Goal: Task Accomplishment & Management: Complete application form

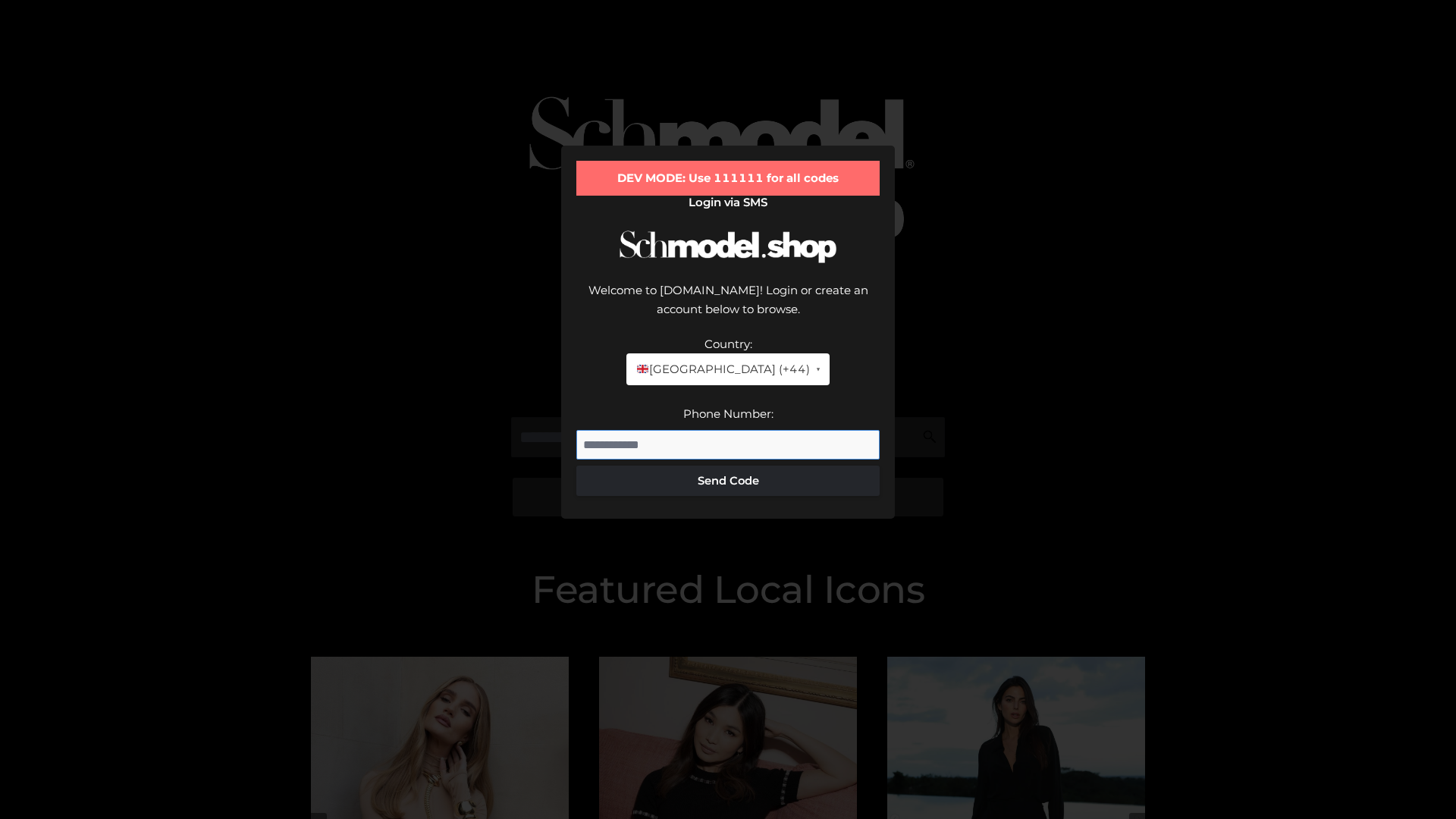
click at [728, 430] on input "Phone Number:" at bounding box center [728, 445] width 303 height 30
type input "**********"
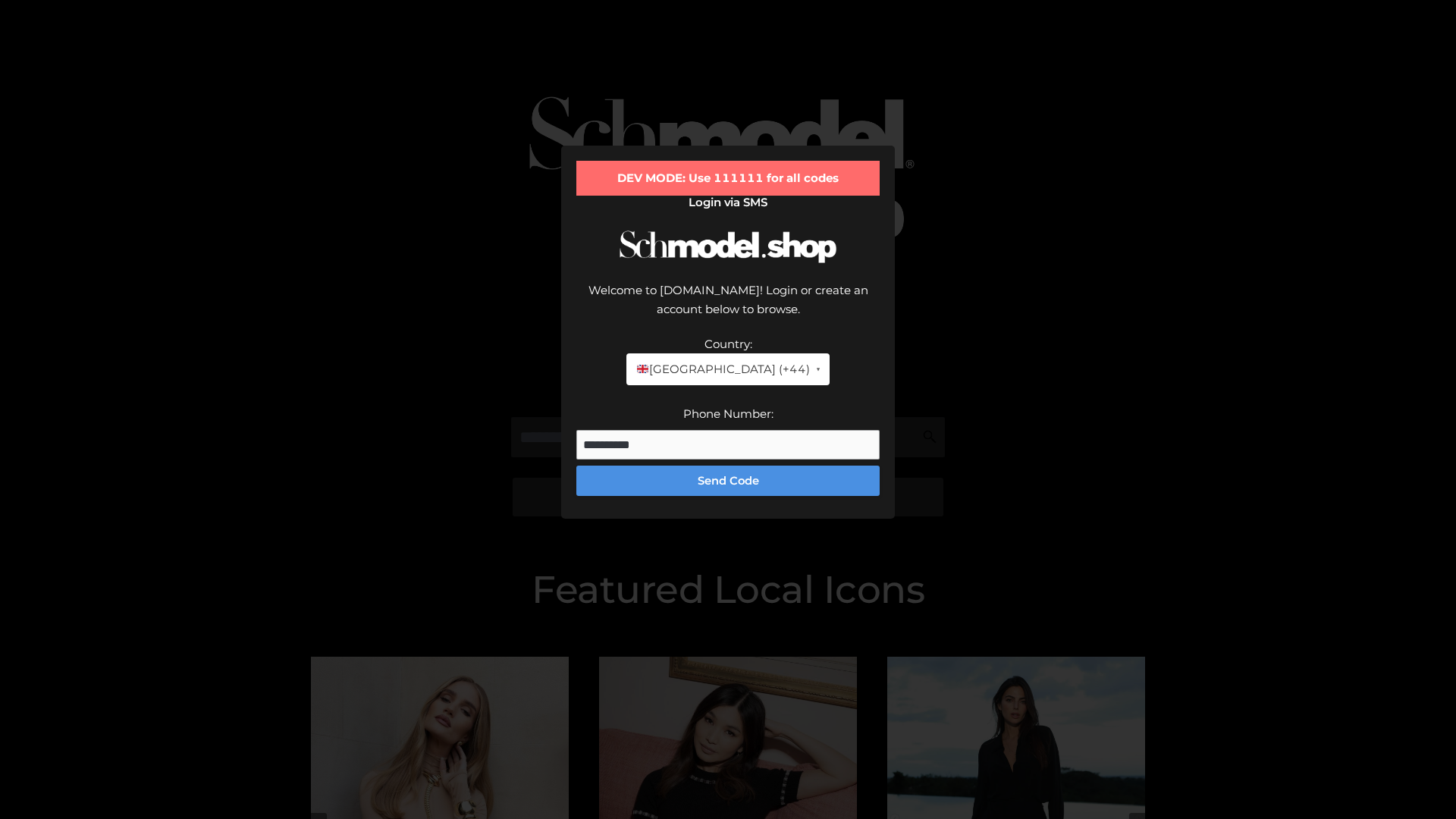
click at [728, 465] on button "Send Code" at bounding box center [728, 480] width 303 height 30
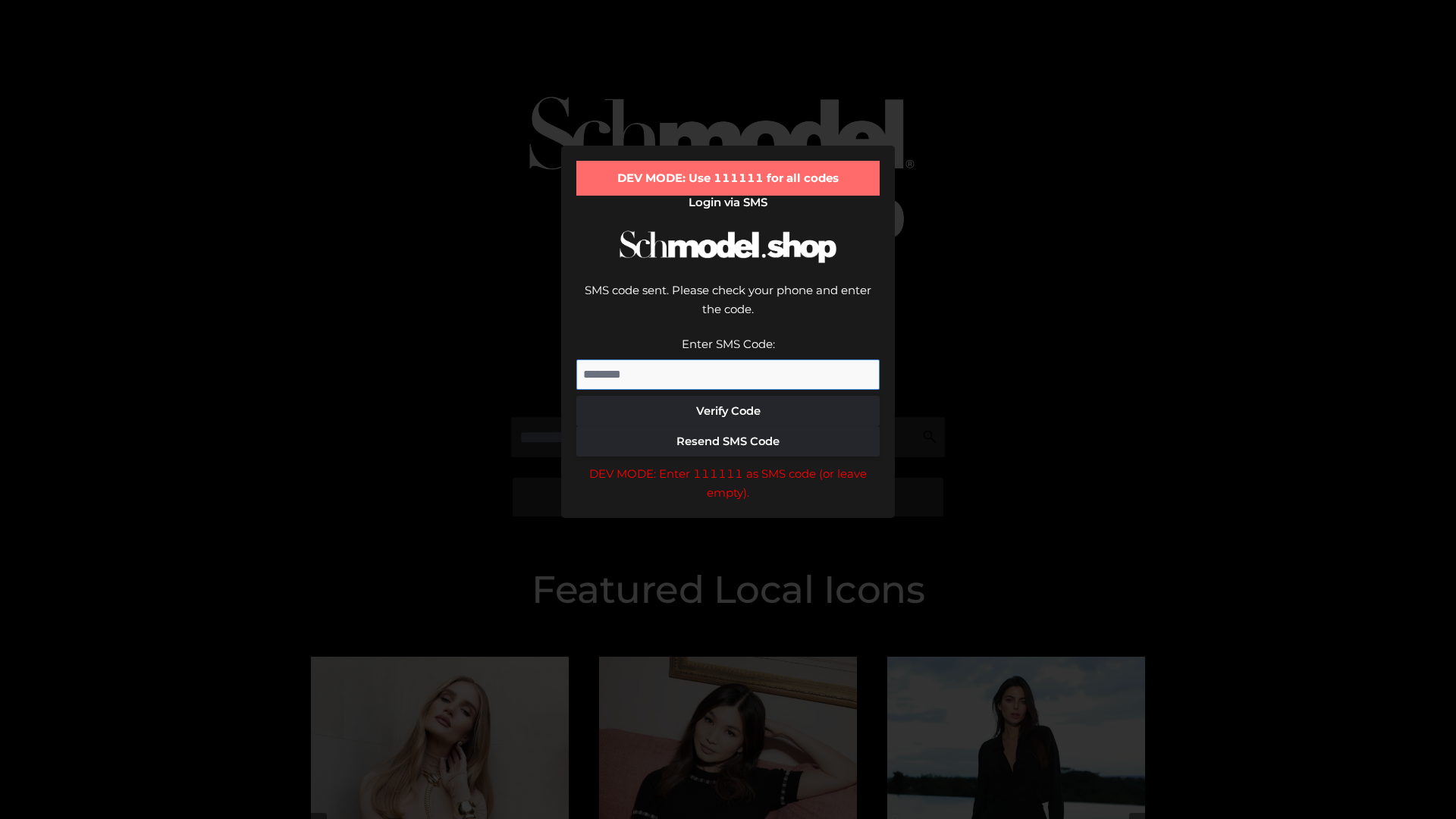
click at [728, 359] on input "Enter SMS Code:" at bounding box center [728, 374] width 303 height 30
type input "******"
click at [728, 396] on button "Verify Code" at bounding box center [728, 410] width 303 height 30
click at [728, 464] on div "DEV MODE: Enter 111111 as SMS code (or leave empty)." at bounding box center [728, 483] width 303 height 39
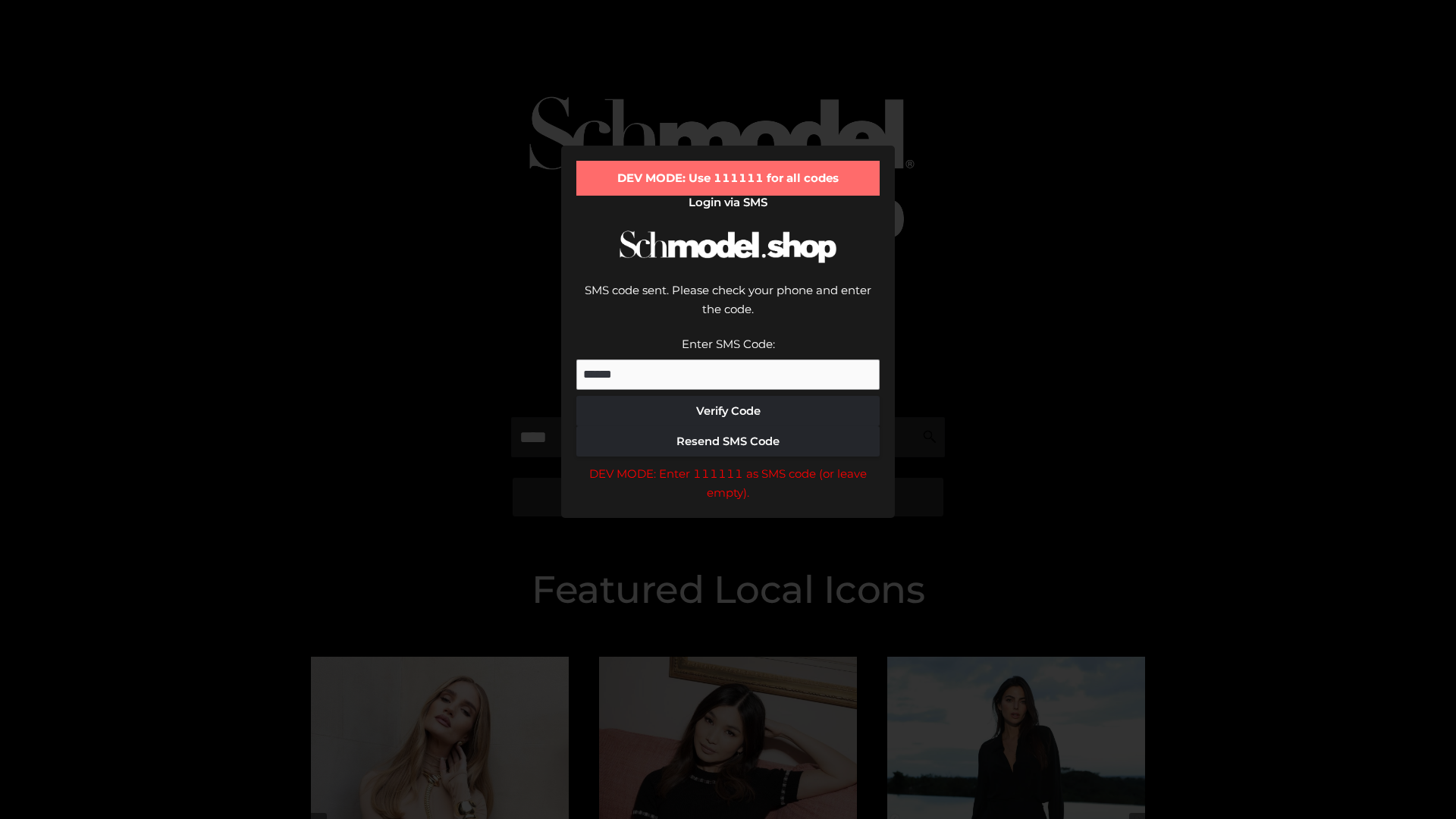
click at [728, 464] on div "DEV MODE: Enter 111111 as SMS code (or leave empty)." at bounding box center [728, 483] width 303 height 39
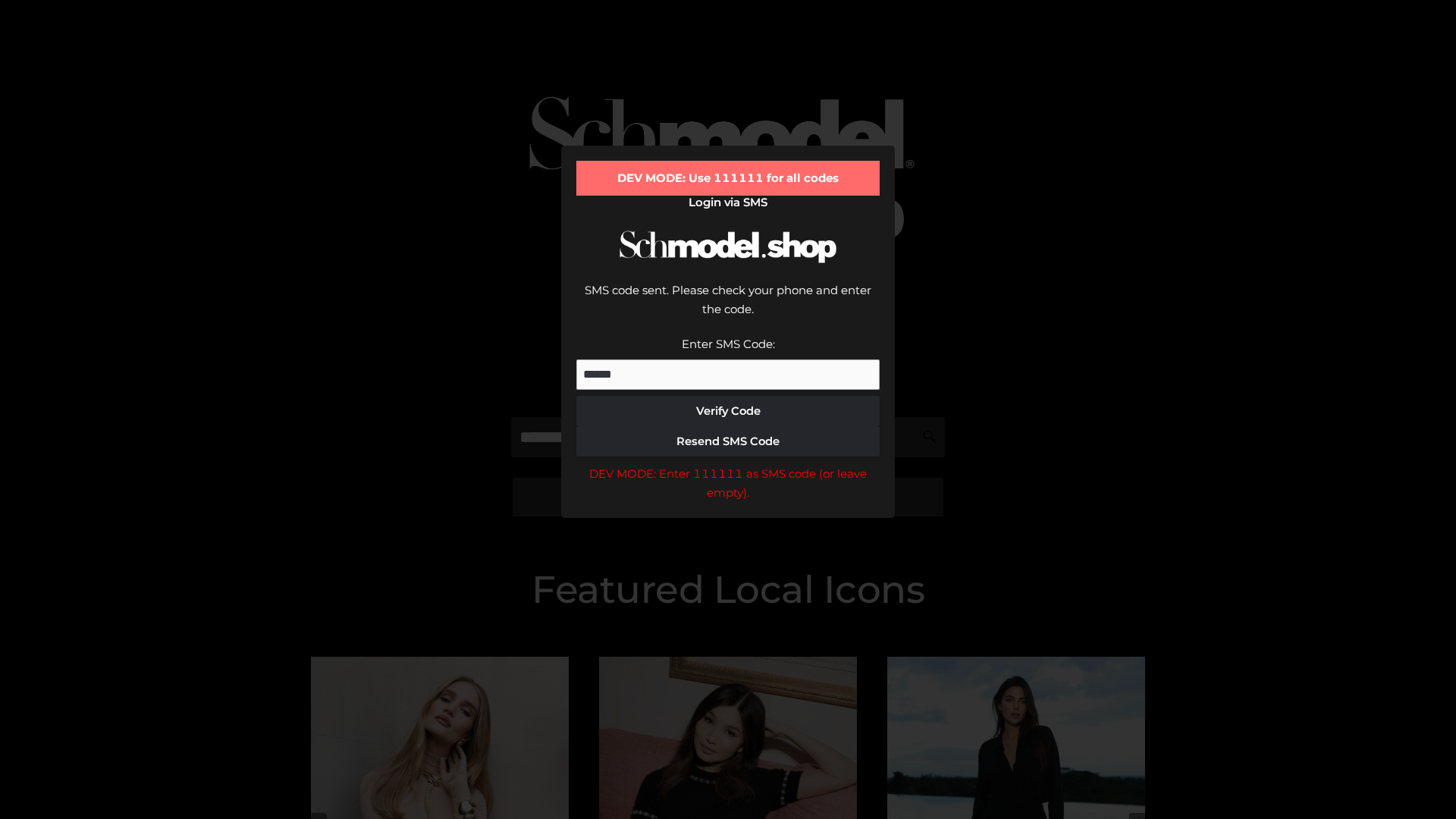
click at [728, 464] on div "DEV MODE: Enter 111111 as SMS code (or leave empty)." at bounding box center [728, 483] width 303 height 39
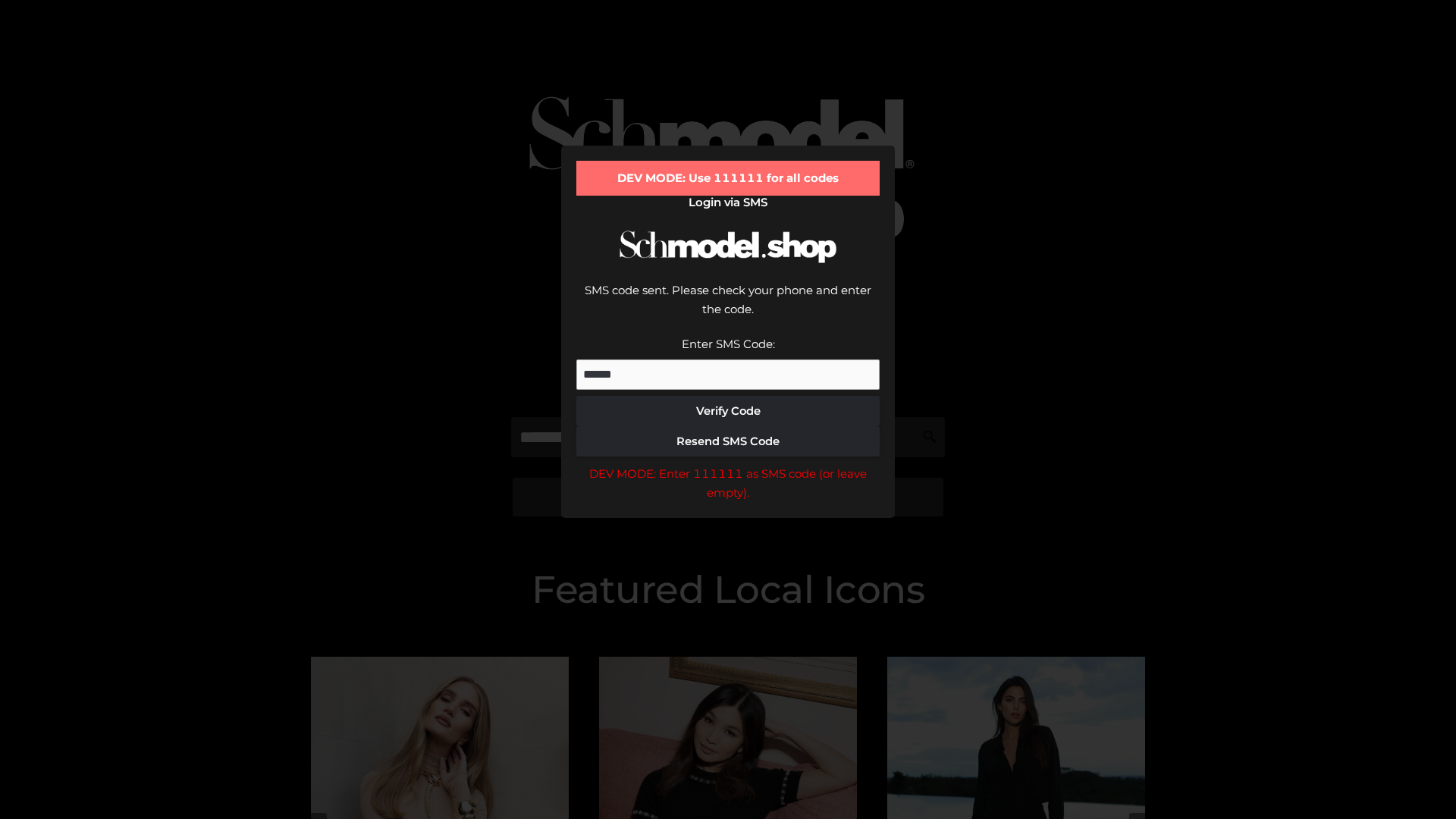
click at [728, 464] on div "DEV MODE: Enter 111111 as SMS code (or leave empty)." at bounding box center [728, 483] width 303 height 39
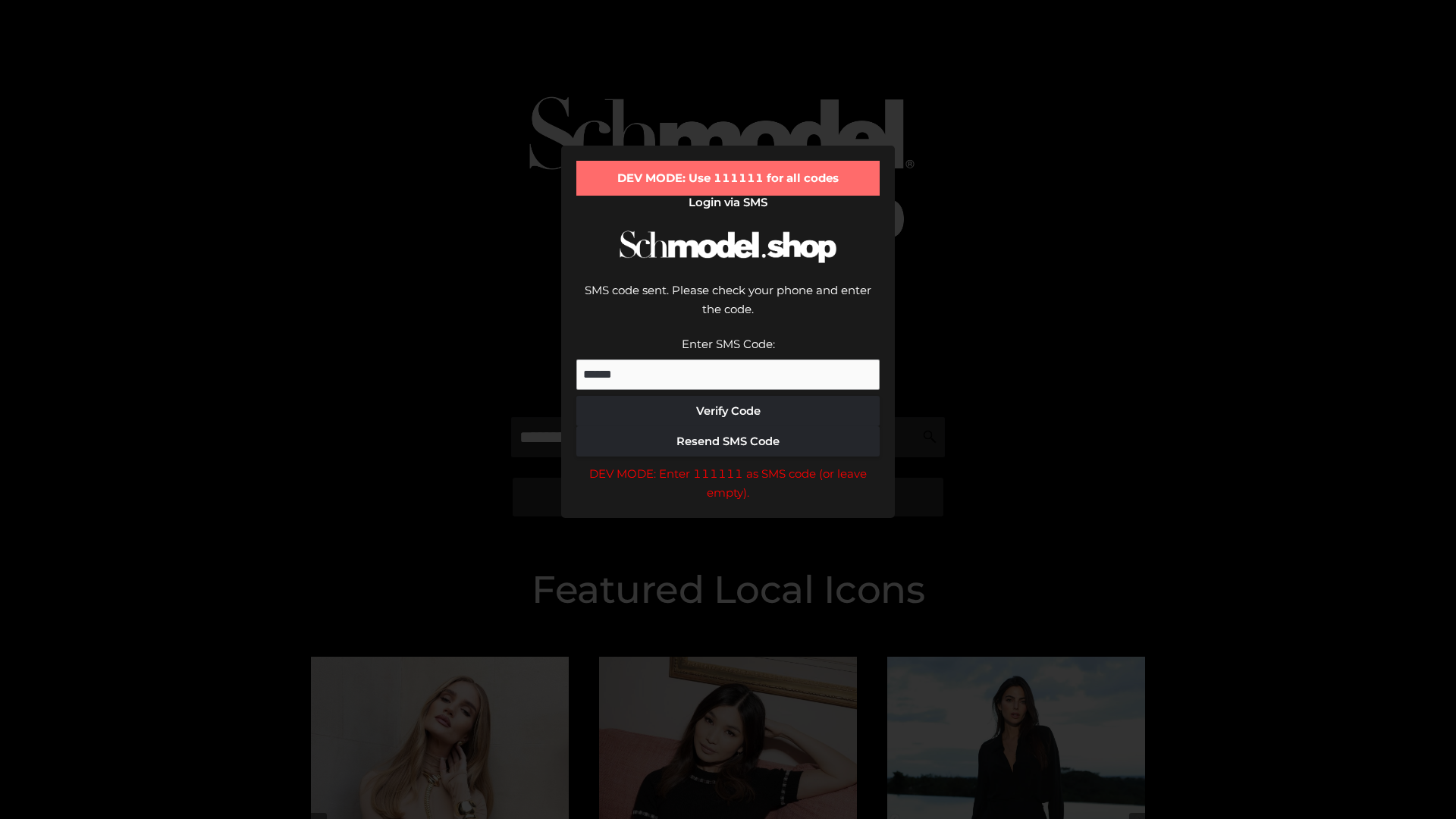
click at [728, 464] on div "DEV MODE: Enter 111111 as SMS code (or leave empty)." at bounding box center [728, 483] width 303 height 39
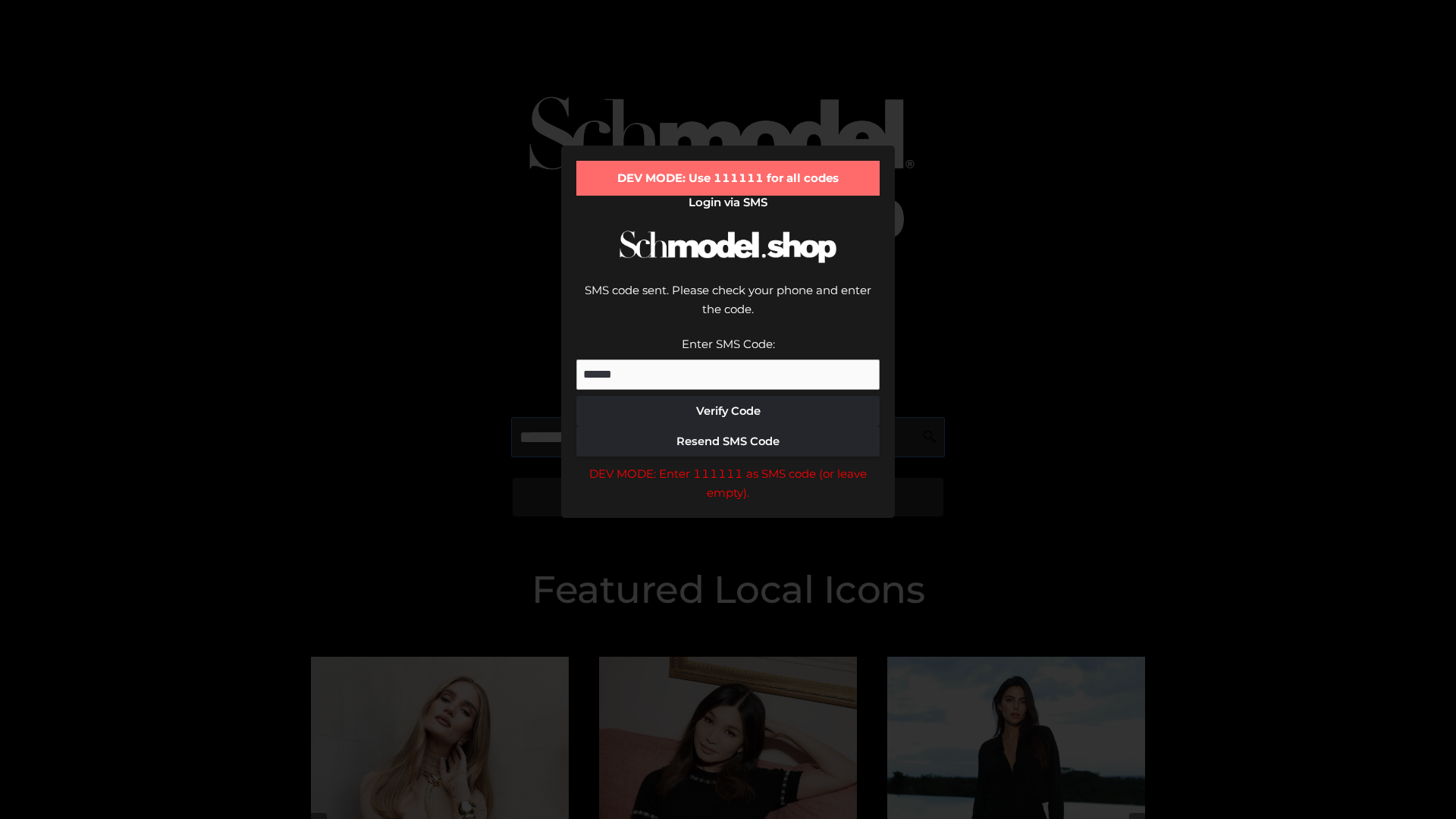
scroll to position [0, 1]
click at [728, 464] on div "DEV MODE: Enter 111111 as SMS code (or leave empty)." at bounding box center [728, 483] width 303 height 39
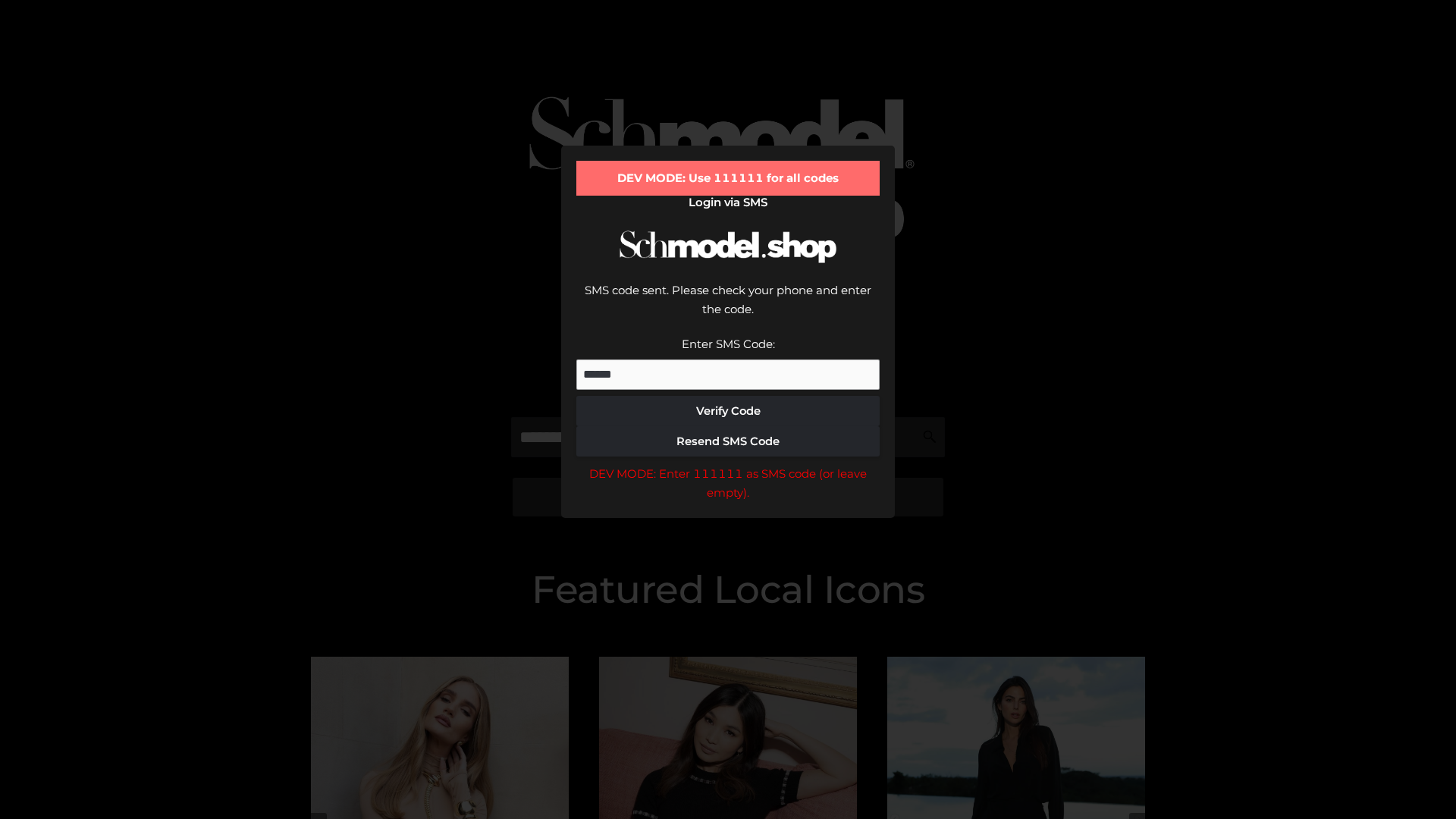
click at [728, 464] on div "DEV MODE: Enter 111111 as SMS code (or leave empty)." at bounding box center [728, 483] width 303 height 39
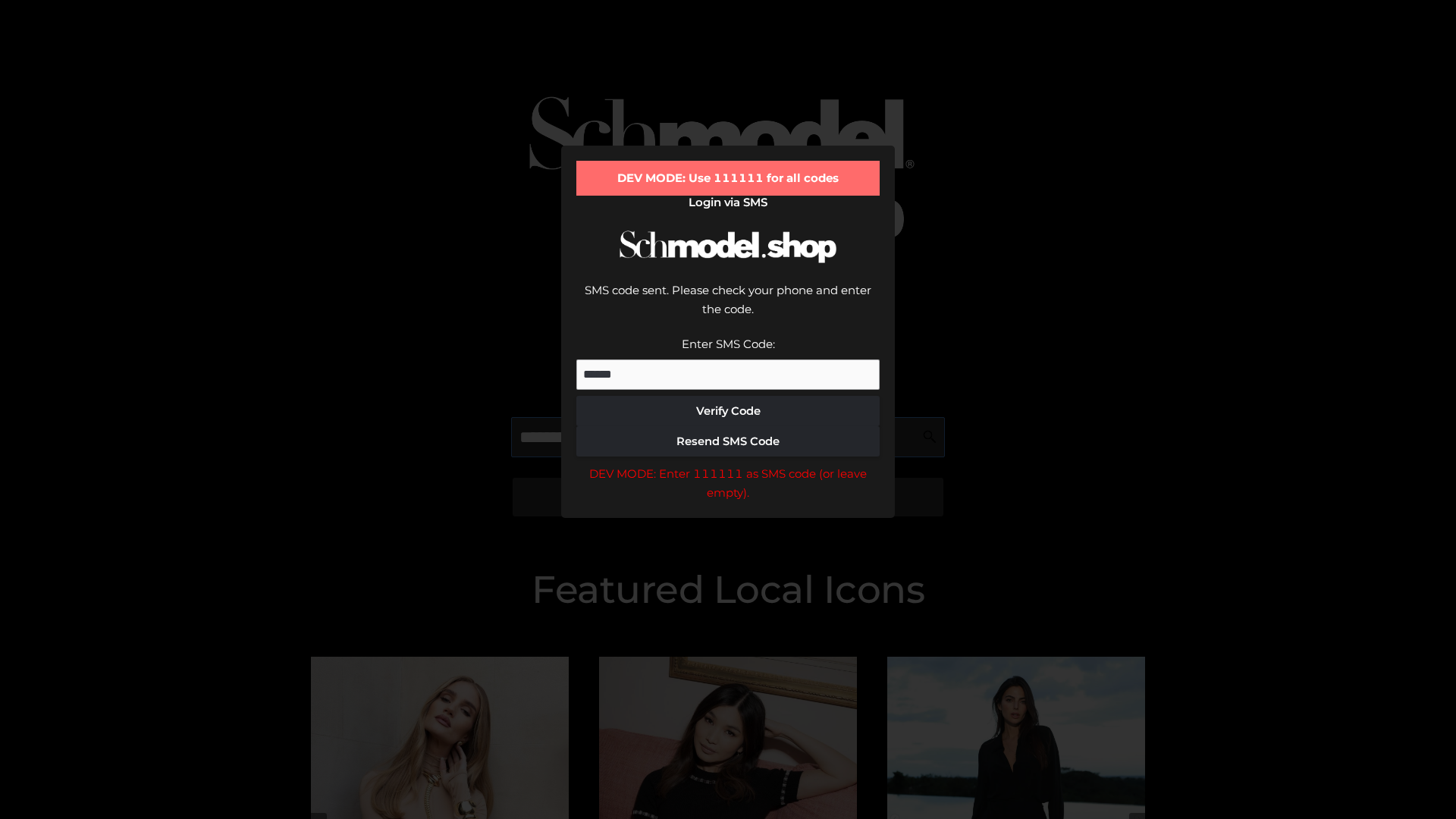
scroll to position [0, 93]
click at [728, 464] on div "DEV MODE: Enter 111111 as SMS code (or leave empty)." at bounding box center [728, 483] width 303 height 39
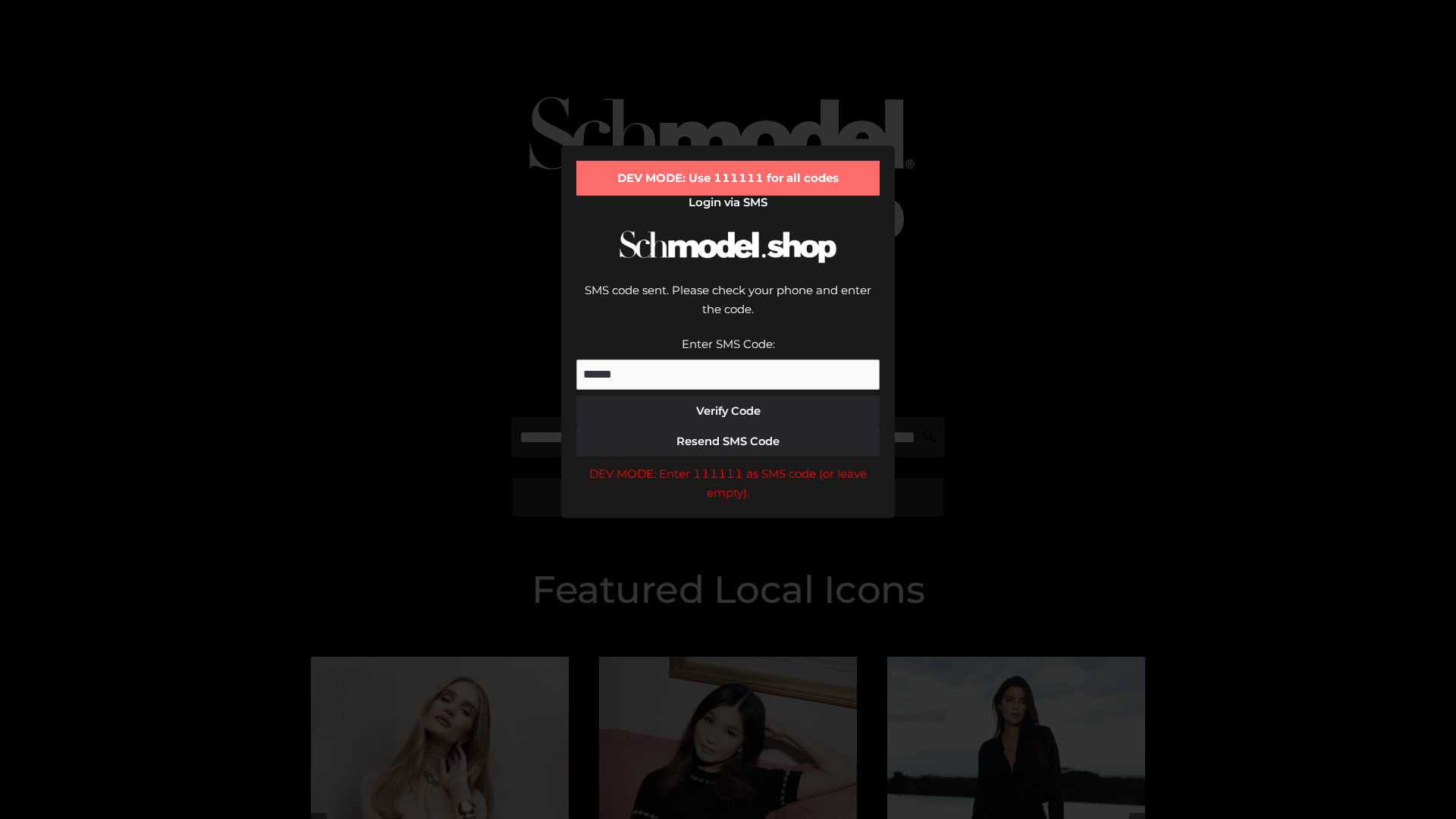
click at [728, 464] on div "DEV MODE: Enter 111111 as SMS code (or leave empty)." at bounding box center [728, 483] width 303 height 39
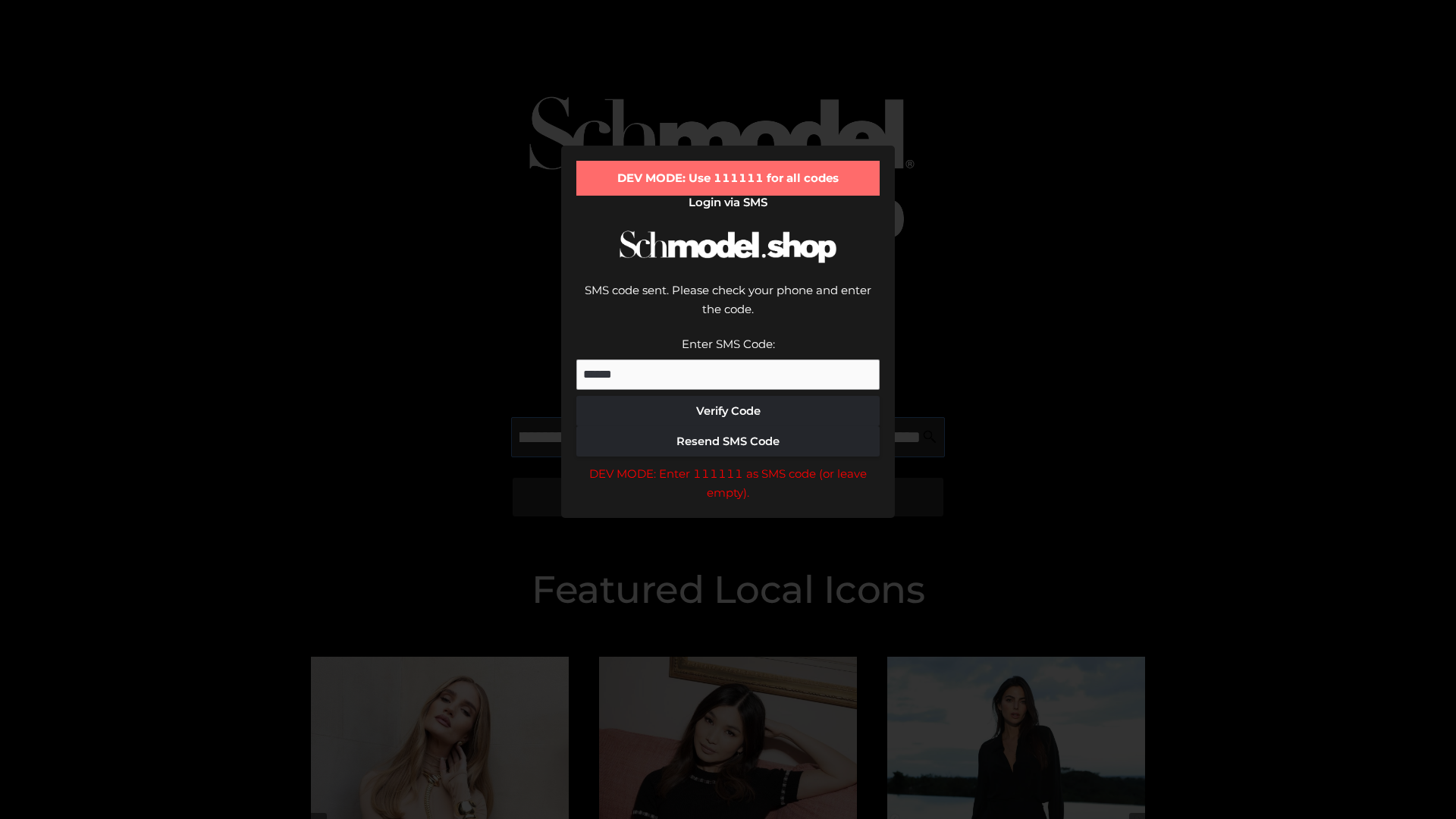
scroll to position [0, 188]
click at [728, 464] on div "DEV MODE: Enter 111111 as SMS code (or leave empty)." at bounding box center [728, 483] width 303 height 39
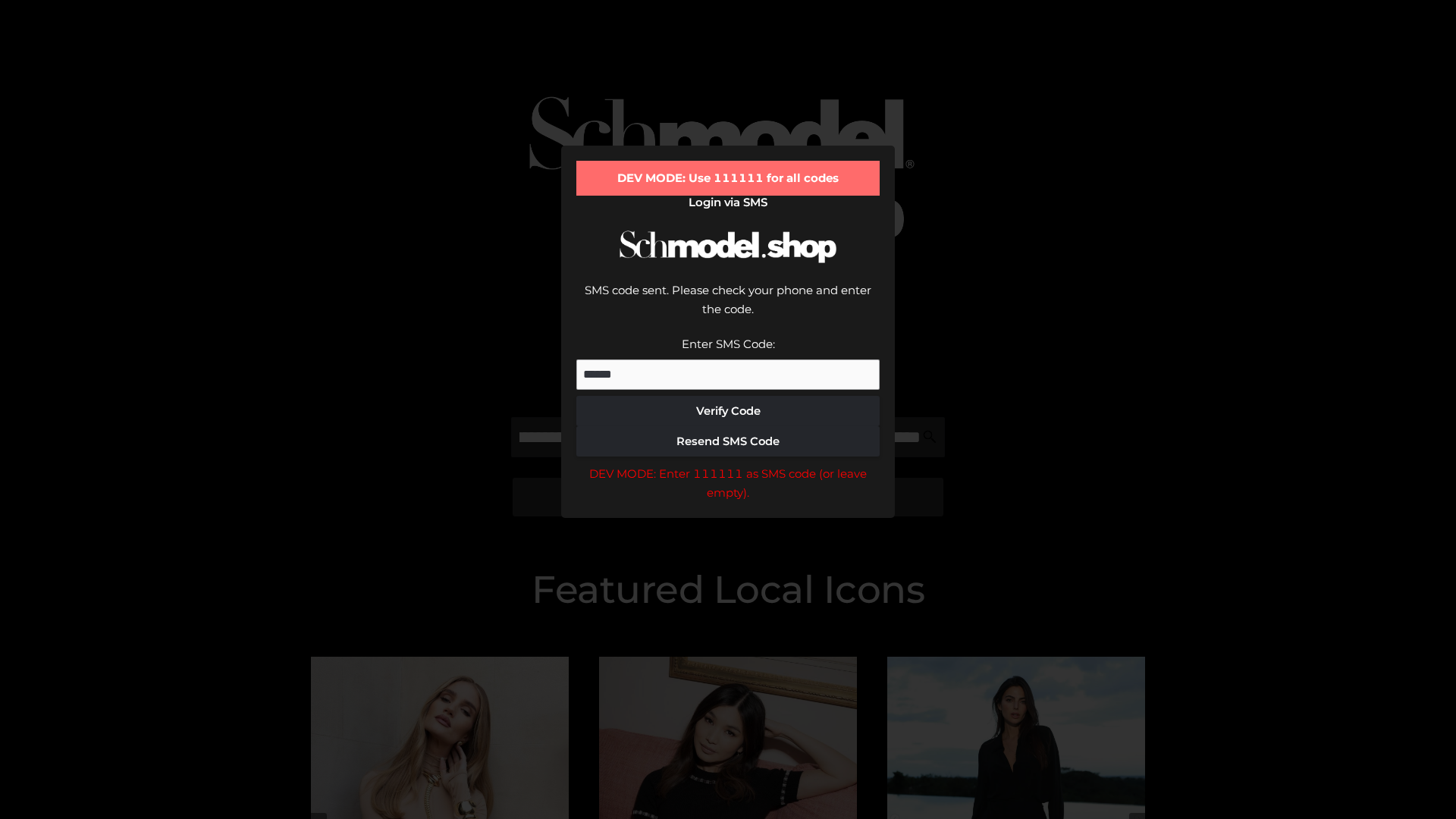
click at [728, 464] on div "DEV MODE: Enter 111111 as SMS code (or leave empty)." at bounding box center [728, 483] width 303 height 39
type input "**********"
